Goal: Task Accomplishment & Management: Use online tool/utility

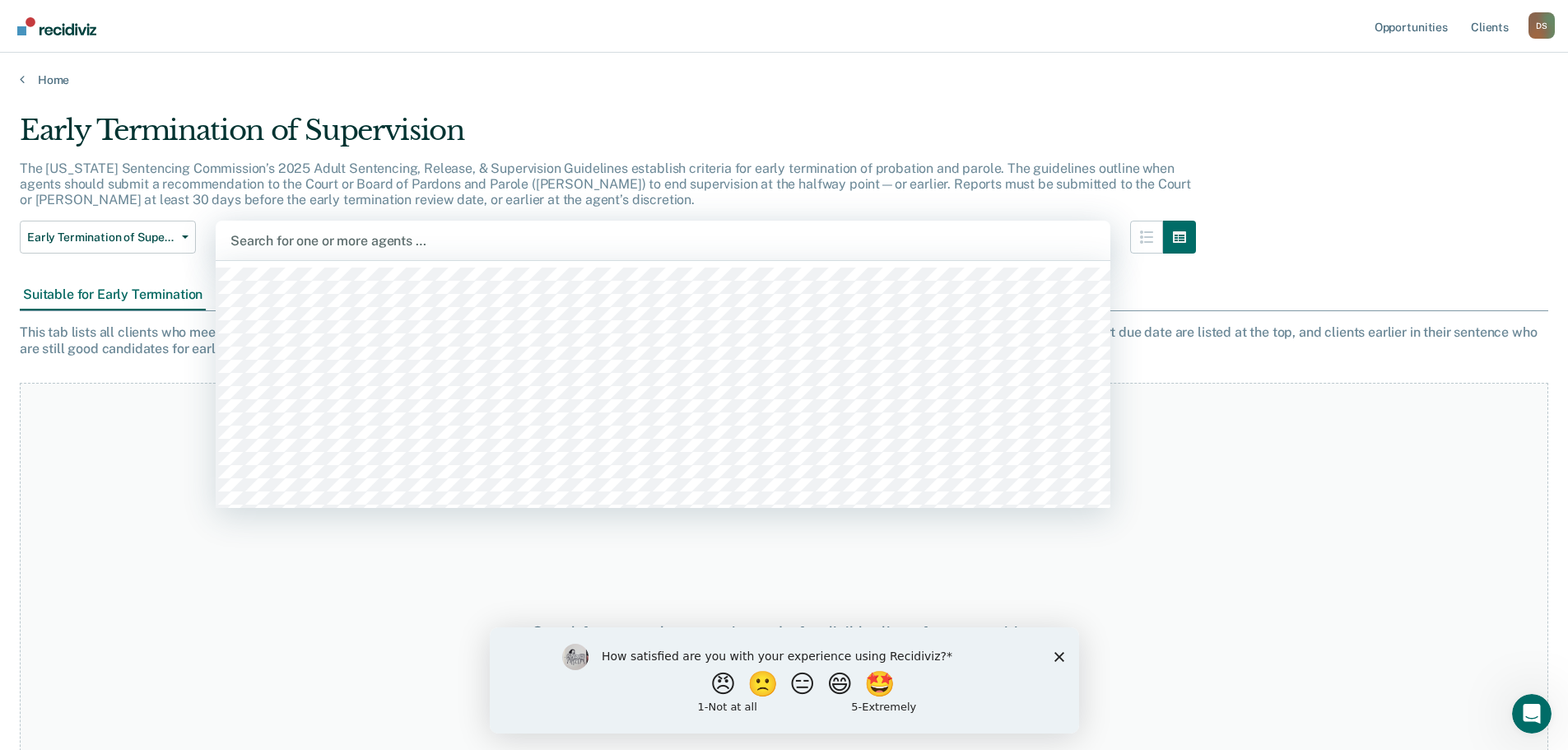
click at [325, 235] on div at bounding box center [663, 241] width 865 height 19
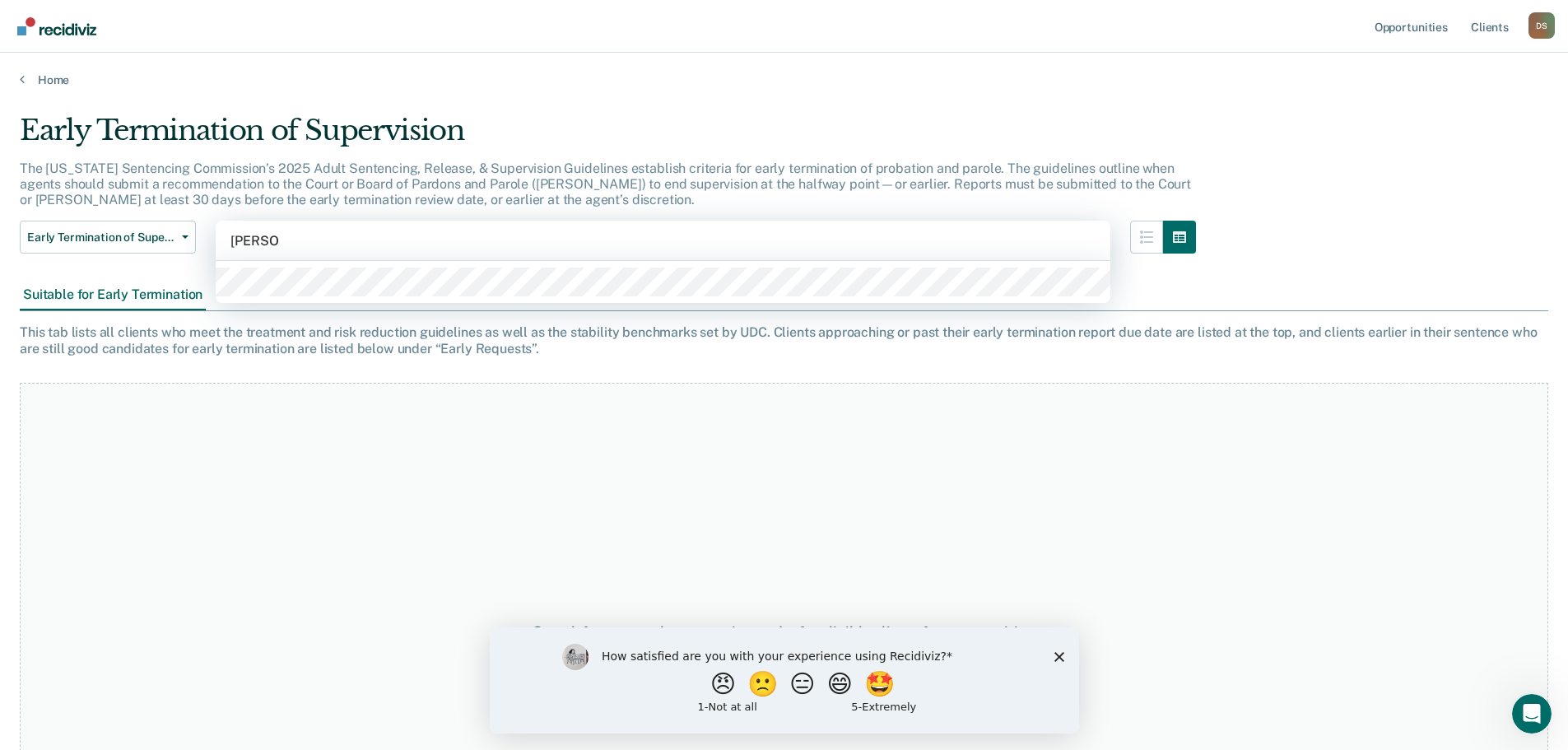
type input "[PERSON_NAME]"
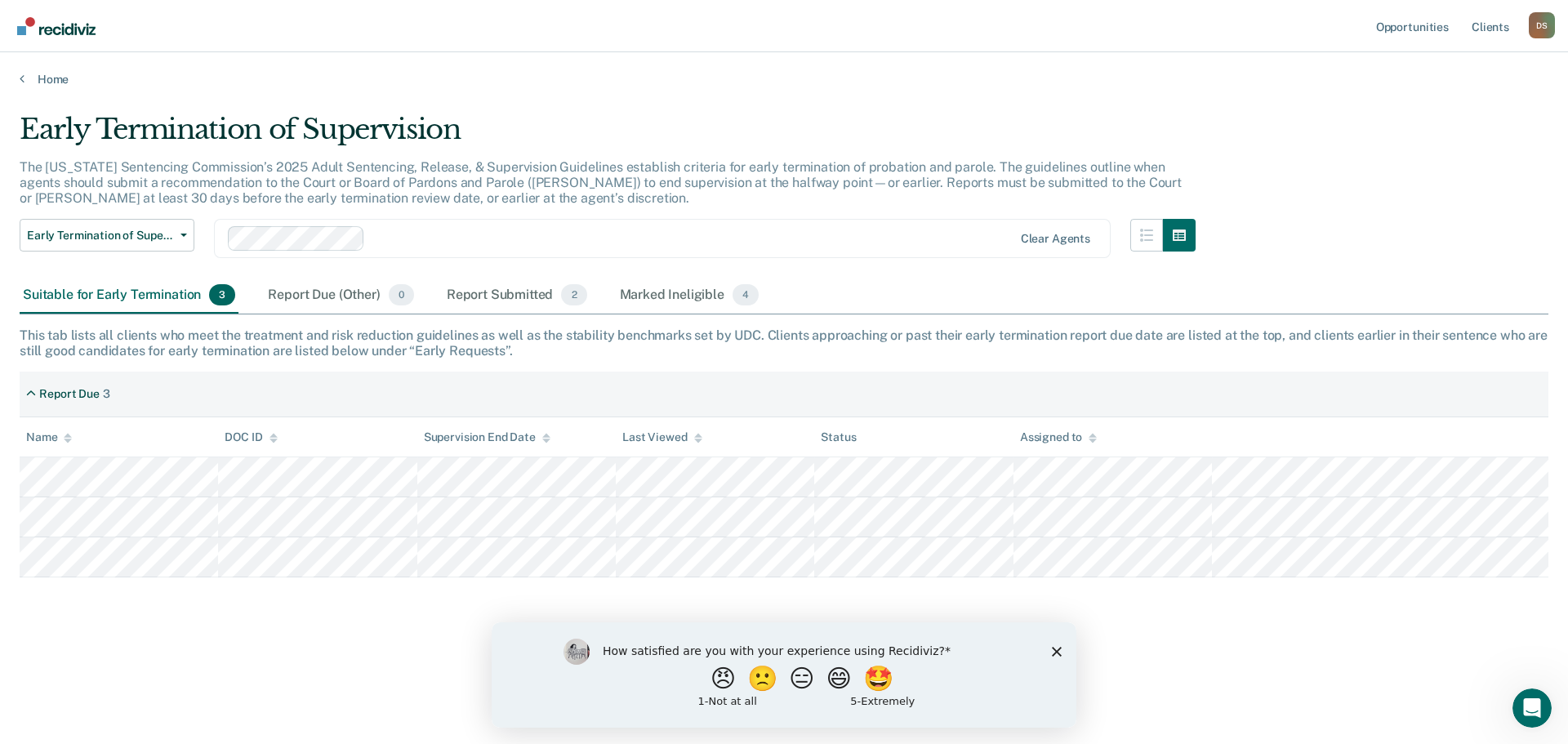
click at [137, 303] on div "Suitable for Early Termination 3" at bounding box center [128, 296] width 219 height 36
click at [507, 292] on div "Report Submitted 2" at bounding box center [517, 296] width 147 height 36
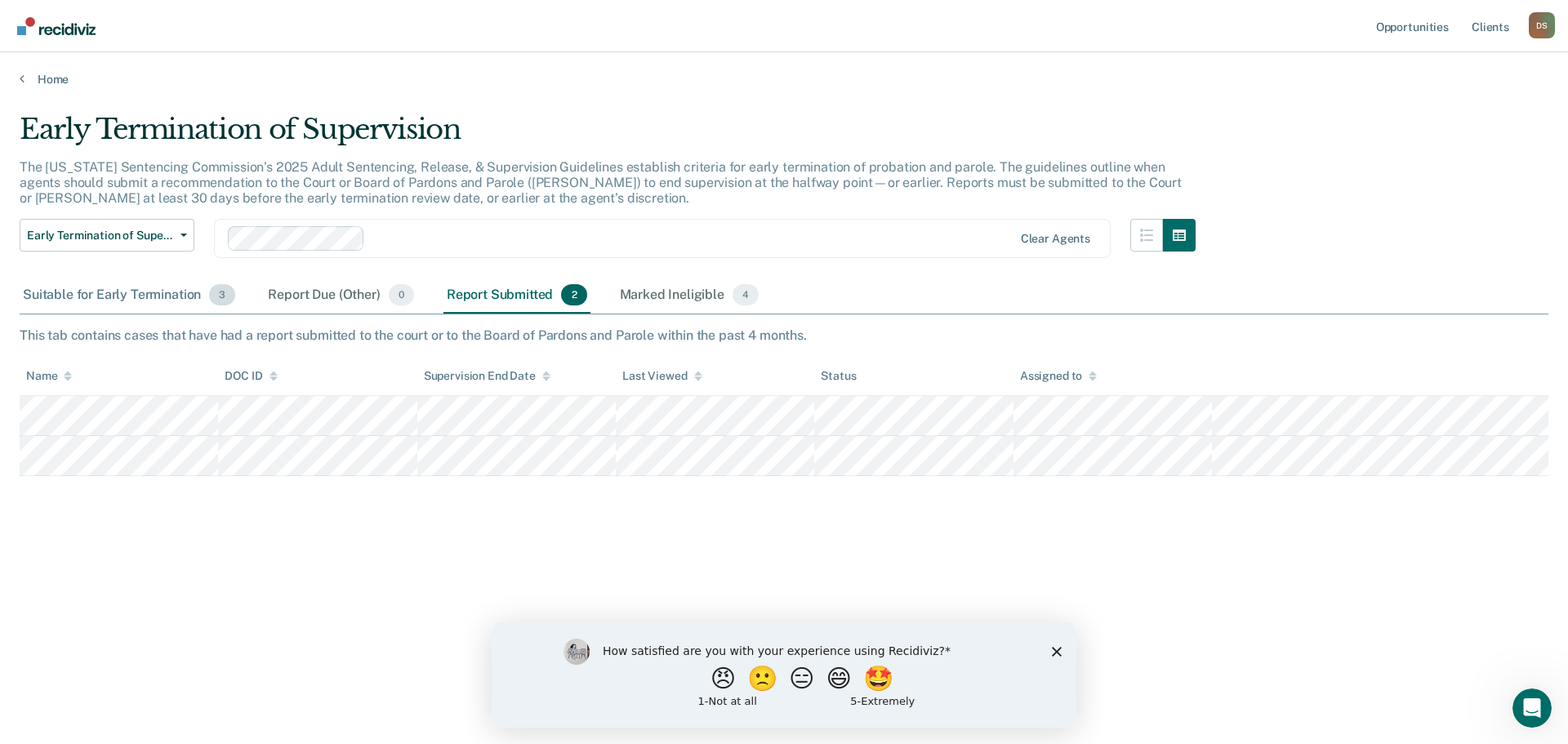
click at [60, 296] on div "Suitable for Early Termination 3" at bounding box center [128, 296] width 219 height 36
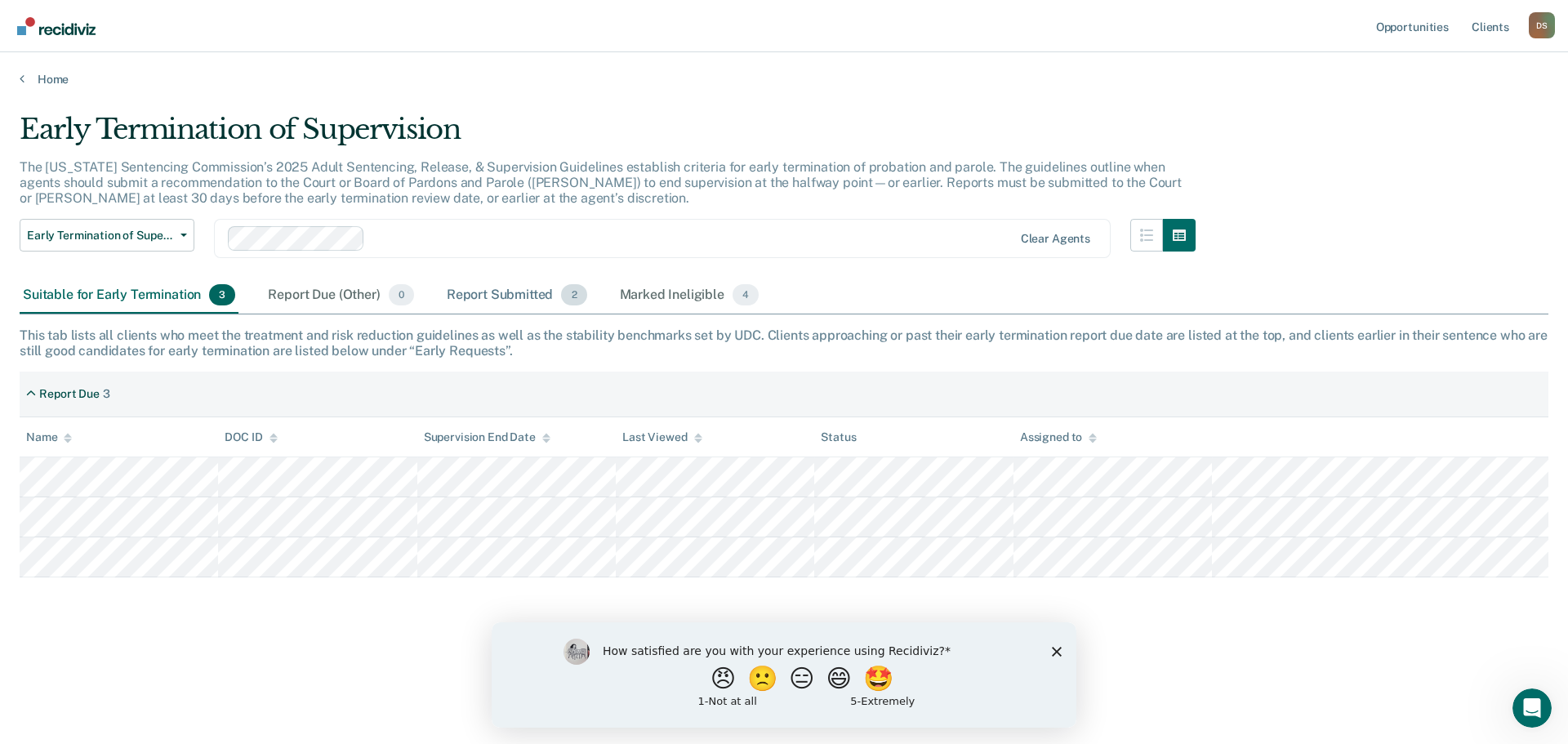
click at [475, 296] on div "Report Submitted 2" at bounding box center [517, 296] width 147 height 36
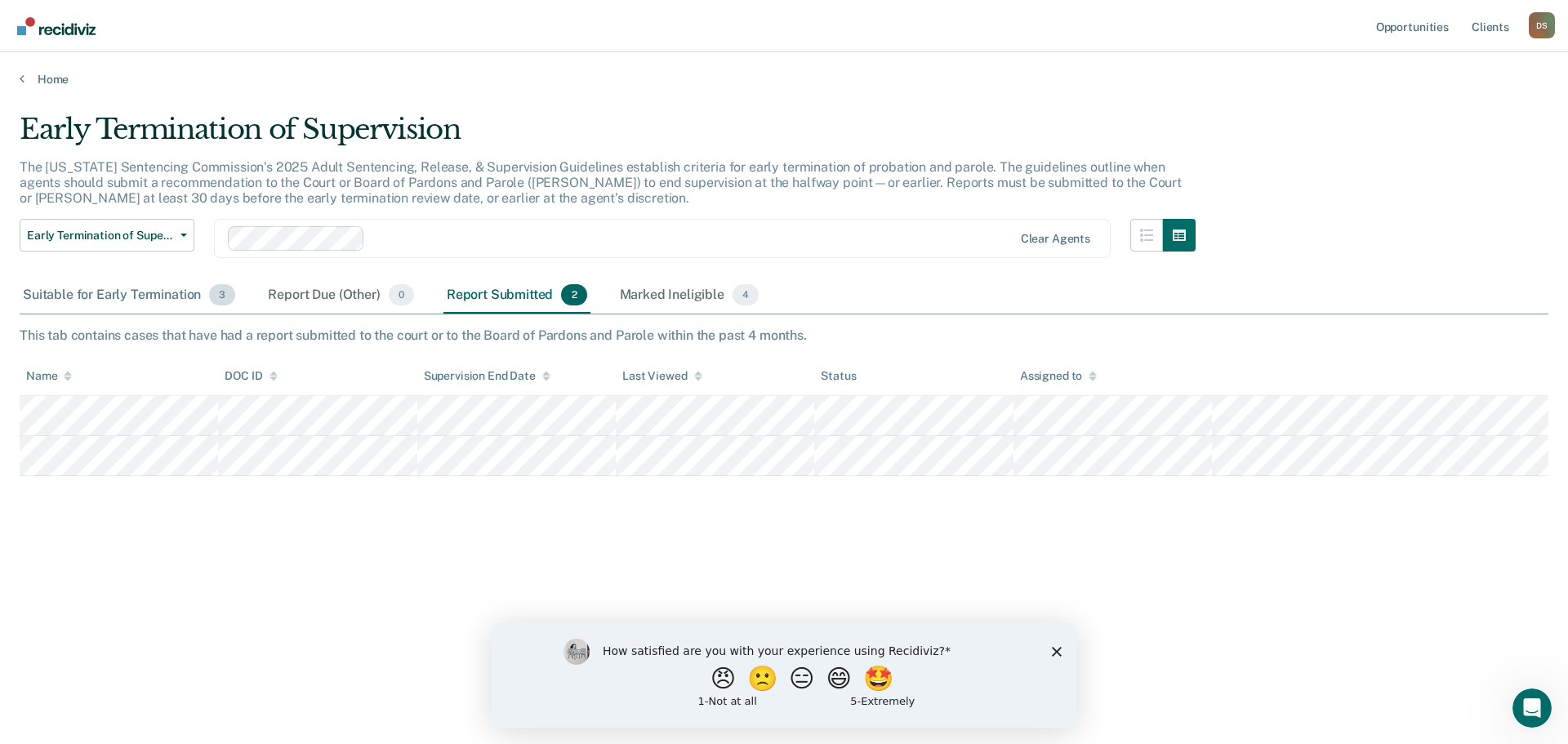
click at [111, 299] on div "Suitable for Early Termination 3" at bounding box center [128, 296] width 219 height 36
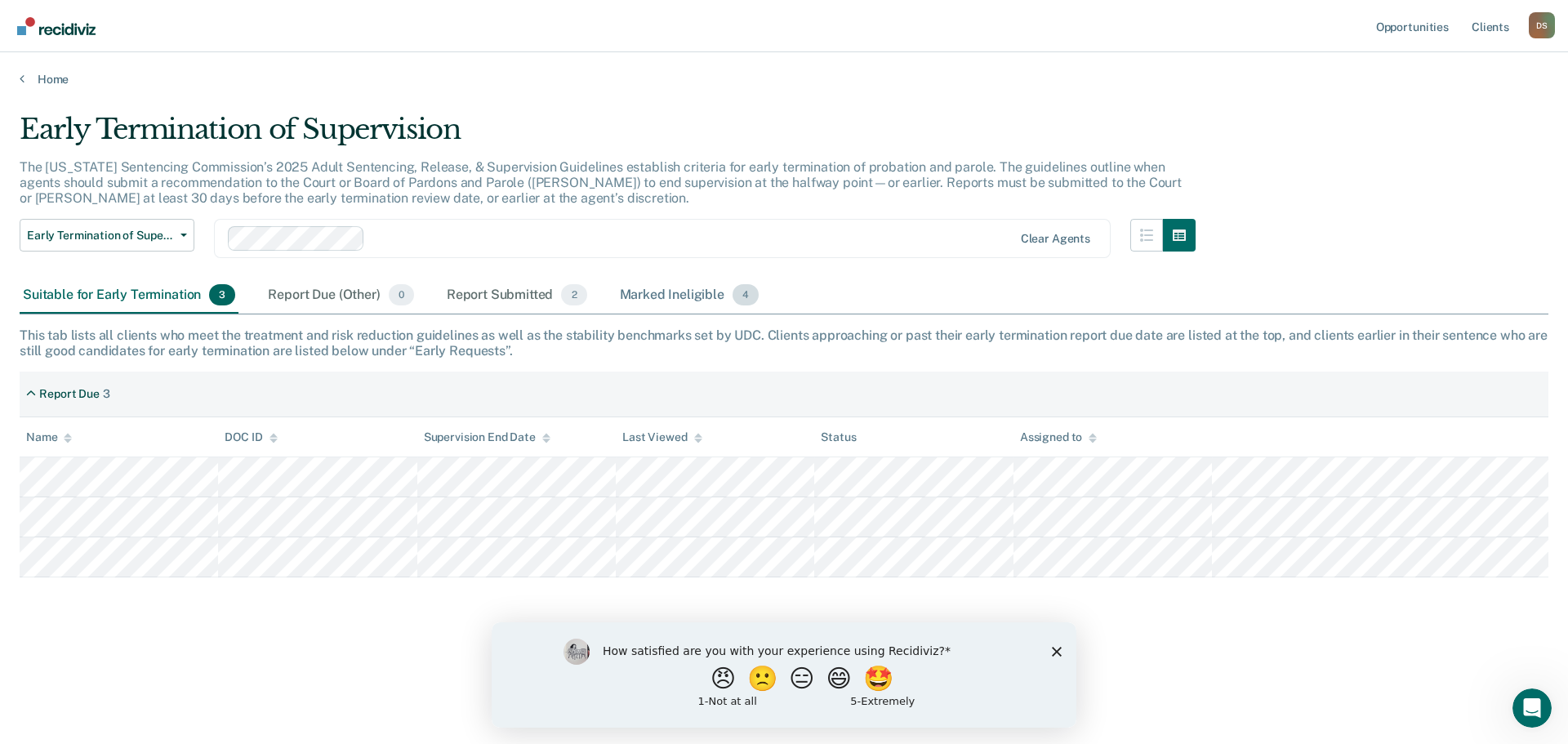
click at [682, 299] on div "Marked Ineligible 4" at bounding box center [689, 296] width 146 height 36
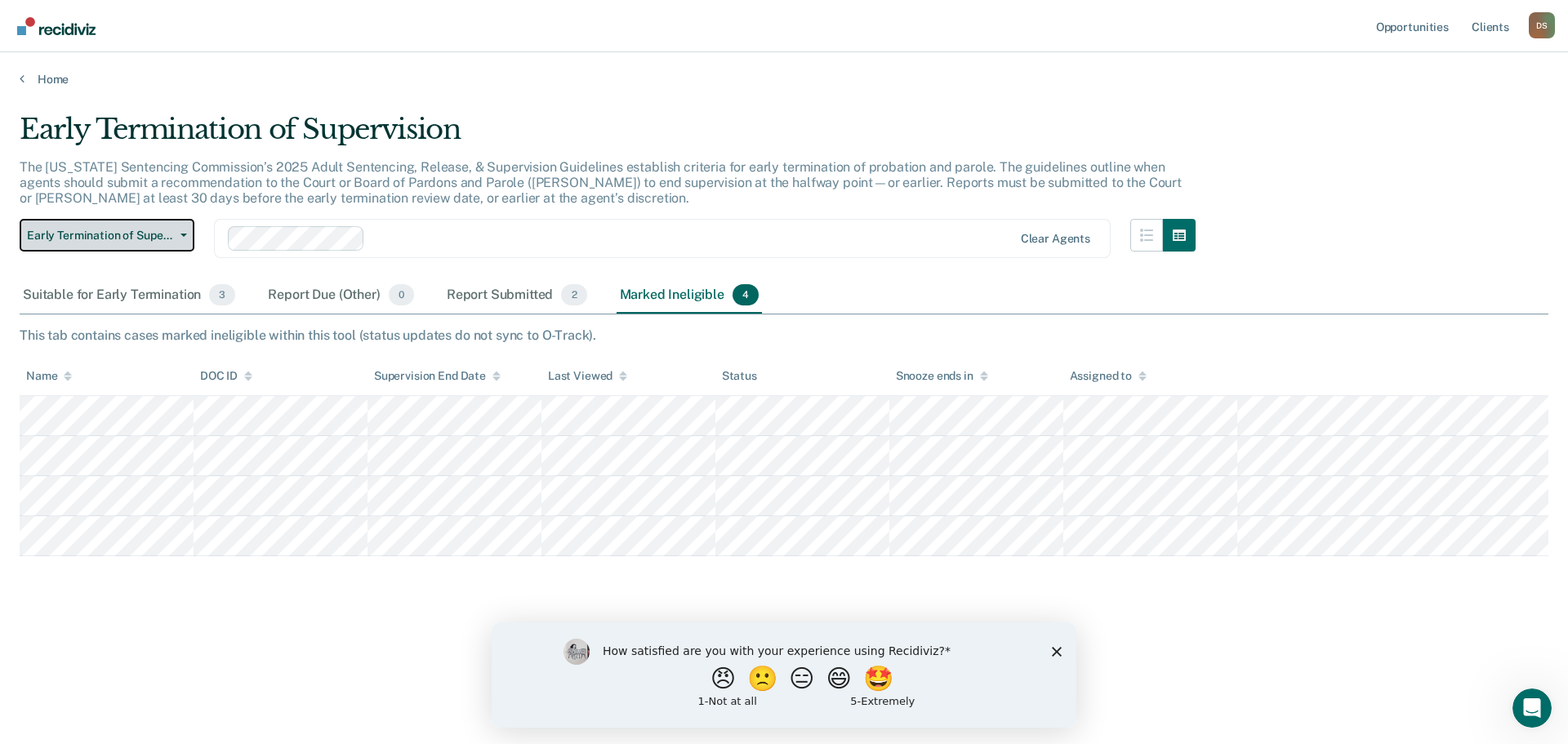
click at [117, 241] on span "Early Termination of Supervision" at bounding box center [100, 236] width 147 height 14
click at [496, 296] on div "Report Submitted 2" at bounding box center [517, 296] width 147 height 36
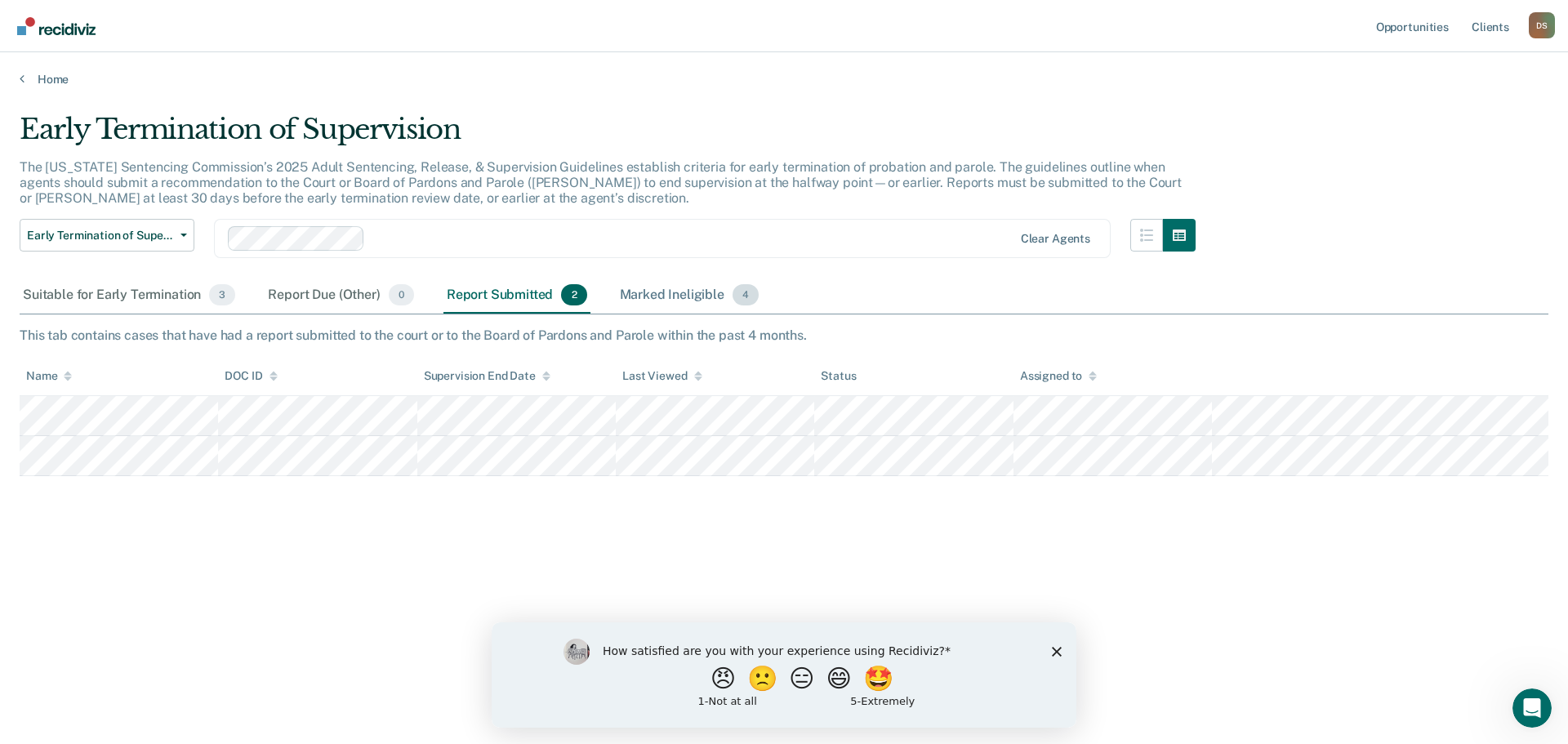
click at [686, 297] on div "Marked Ineligible 4" at bounding box center [689, 296] width 146 height 36
